Goal: Register for event/course

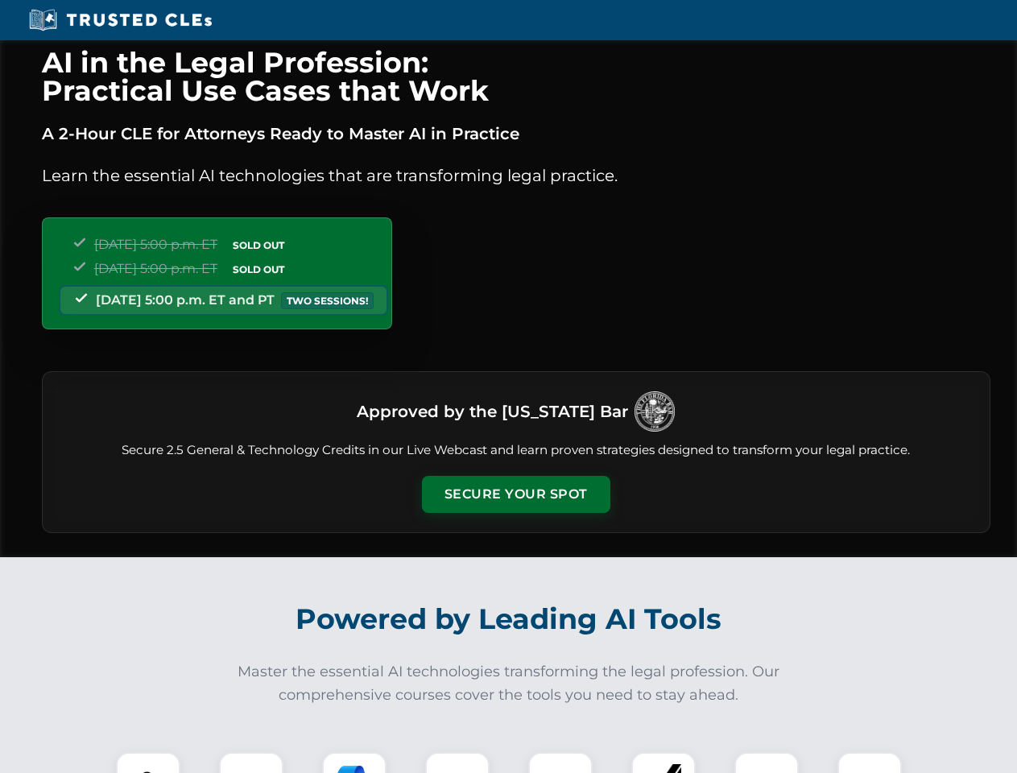
click at [515, 494] on button "Secure Your Spot" at bounding box center [516, 494] width 188 height 37
click at [148, 763] on img at bounding box center [148, 784] width 47 height 47
click at [251, 763] on div at bounding box center [251, 784] width 64 height 64
